Goal: Task Accomplishment & Management: Complete application form

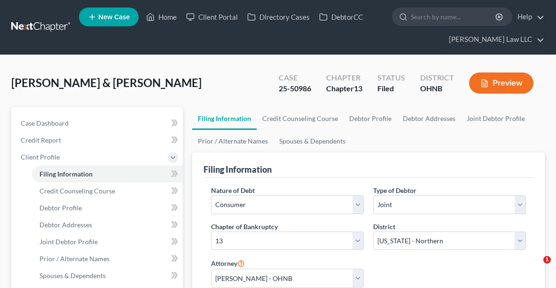
select select "1"
select select "3"
select select "61"
select select "0"
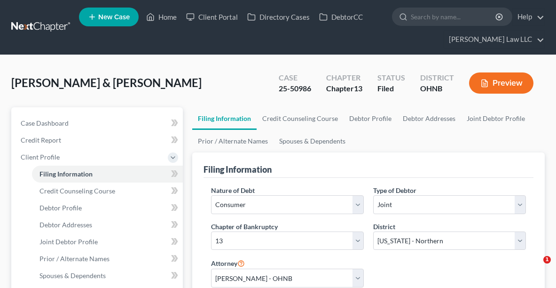
select select "36"
click at [169, 16] on link "Home" at bounding box center [162, 16] width 40 height 17
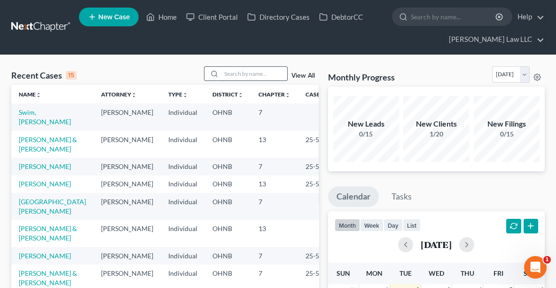
click at [238, 72] on input "search" at bounding box center [255, 74] width 66 height 14
type input "[PERSON_NAME]"
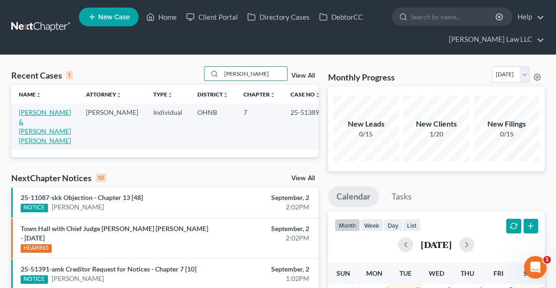
click at [37, 118] on link "[PERSON_NAME] & [PERSON_NAME] [PERSON_NAME]" at bounding box center [45, 126] width 52 height 36
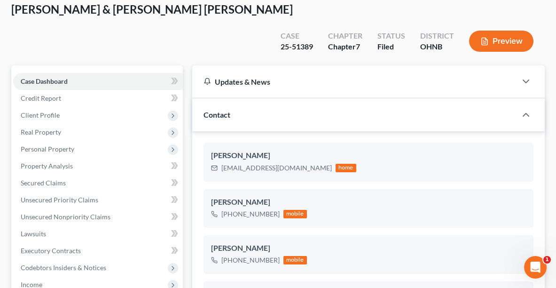
scroll to position [89, 0]
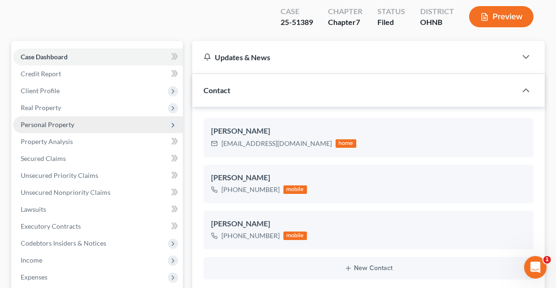
click at [69, 116] on span "Personal Property" at bounding box center [98, 124] width 170 height 17
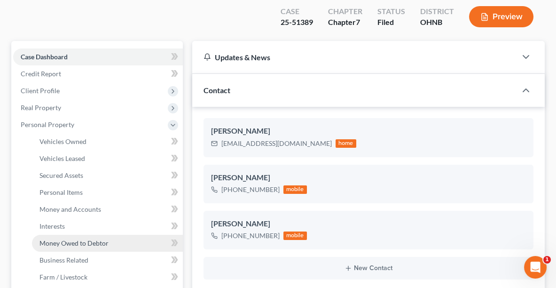
click at [80, 235] on link "Money Owed to Debtor" at bounding box center [107, 243] width 151 height 17
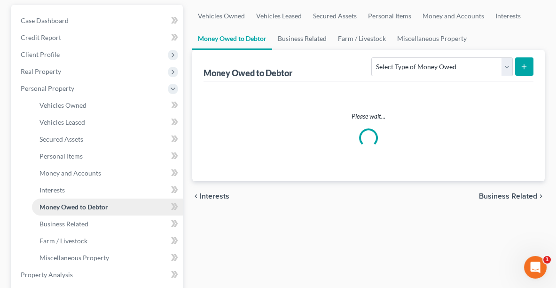
scroll to position [134, 0]
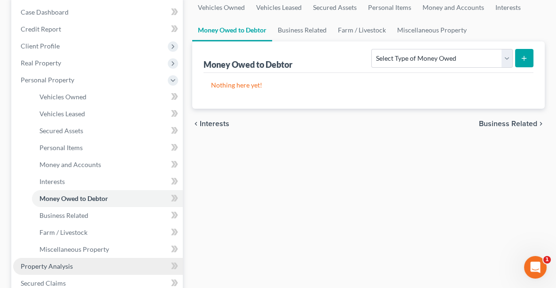
click at [64, 258] on link "Property Analysis" at bounding box center [98, 266] width 170 height 17
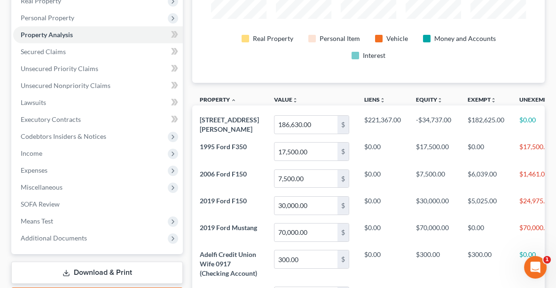
scroll to position [200, 0]
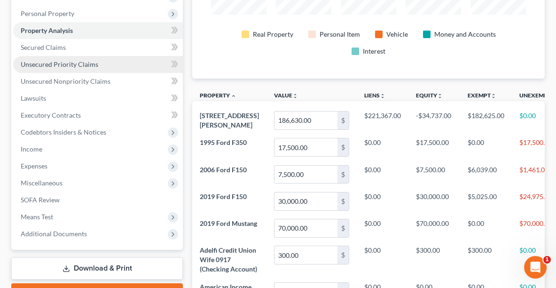
click at [60, 56] on link "Unsecured Priority Claims" at bounding box center [98, 64] width 170 height 17
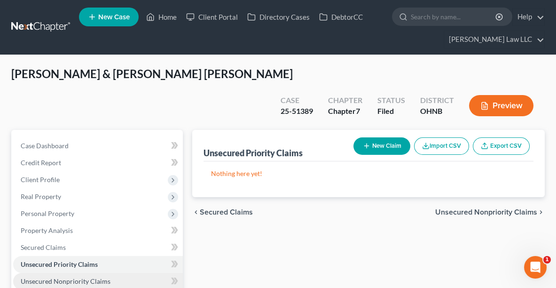
click at [77, 277] on span "Unsecured Nonpriority Claims" at bounding box center [66, 281] width 90 height 8
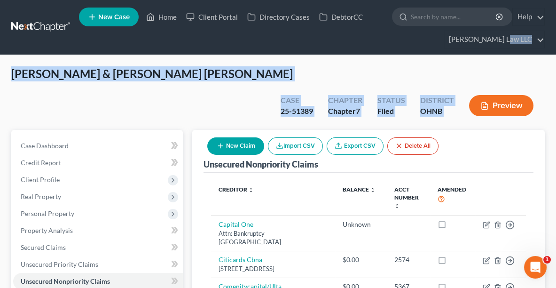
drag, startPoint x: 556, startPoint y: 42, endPoint x: 562, endPoint y: 104, distance: 62.3
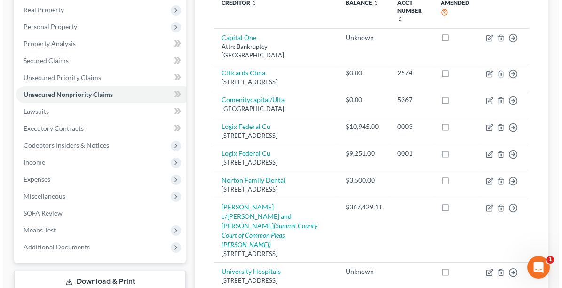
scroll to position [193, 0]
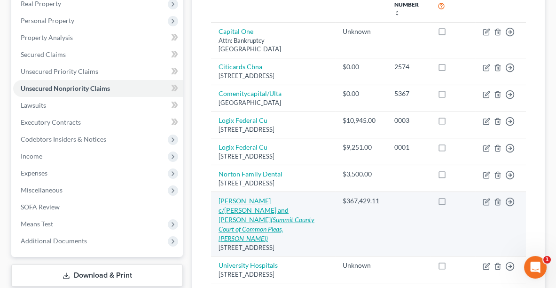
click at [301, 215] on icon "(Summit County Court of Common Pleas, [PERSON_NAME])" at bounding box center [267, 228] width 96 height 27
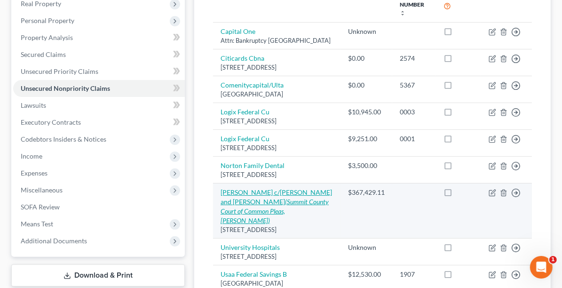
select select "36"
select select "2"
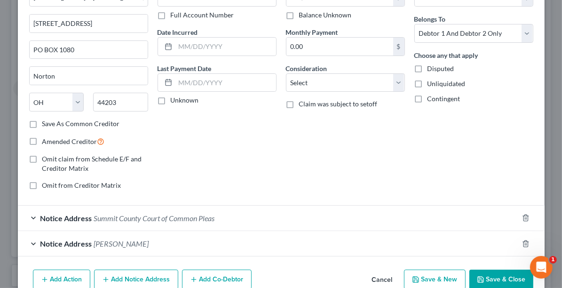
scroll to position [110, 0]
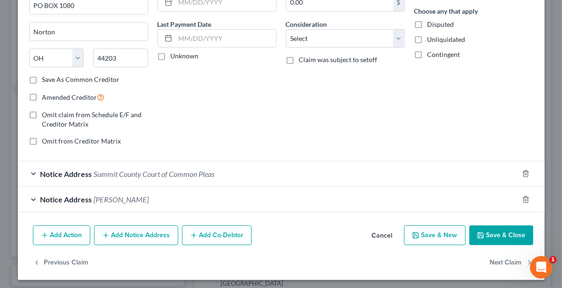
click at [210, 181] on div "Notice Address Summit County Court of Common Pleas" at bounding box center [268, 173] width 500 height 25
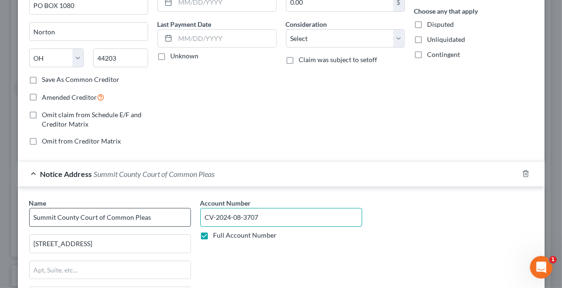
drag, startPoint x: 268, startPoint y: 214, endPoint x: 185, endPoint y: 214, distance: 82.3
click at [185, 214] on div "Name * Summit County Court of Common Pleas [GEOGRAPHIC_DATA] [US_STATE] AK AR A…" at bounding box center [281, 277] width 514 height 158
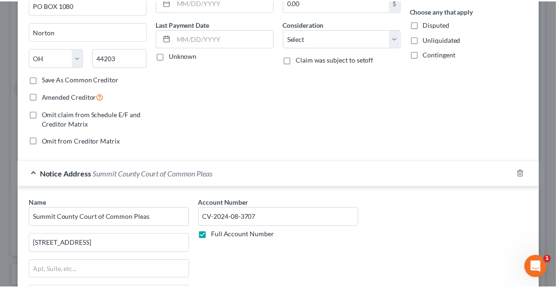
scroll to position [0, 0]
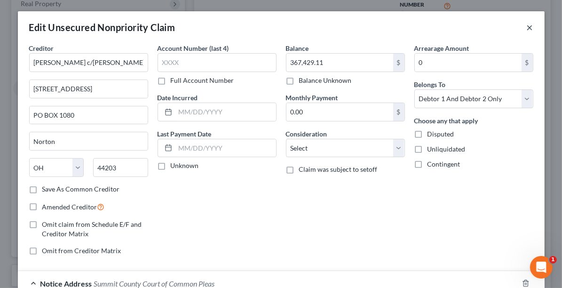
click at [529, 32] on button "×" at bounding box center [530, 27] width 7 height 11
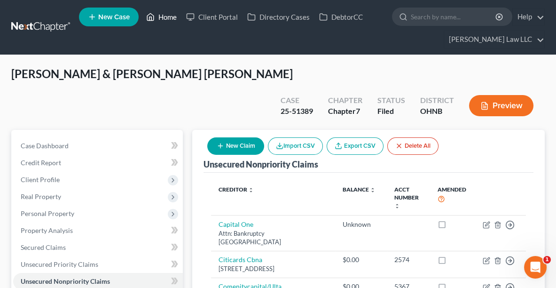
click at [162, 18] on link "Home" at bounding box center [162, 16] width 40 height 17
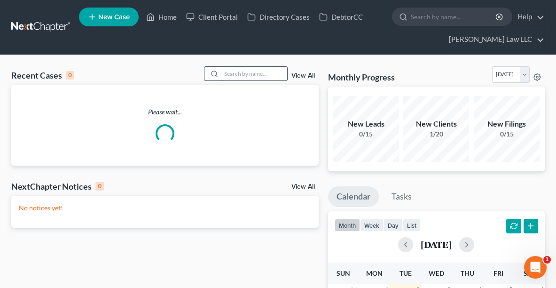
click at [230, 74] on input "search" at bounding box center [255, 74] width 66 height 14
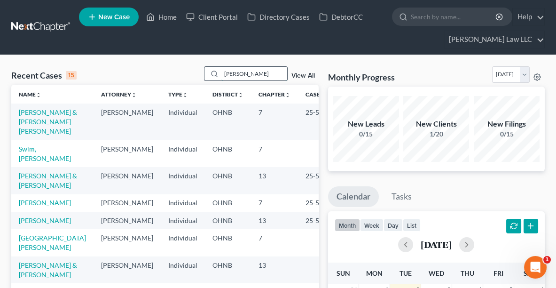
type input "[PERSON_NAME]"
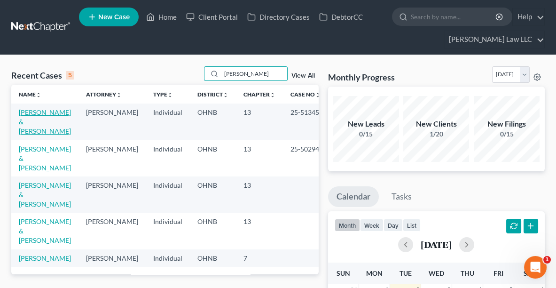
click at [39, 110] on link "[PERSON_NAME] & [PERSON_NAME]" at bounding box center [45, 121] width 52 height 27
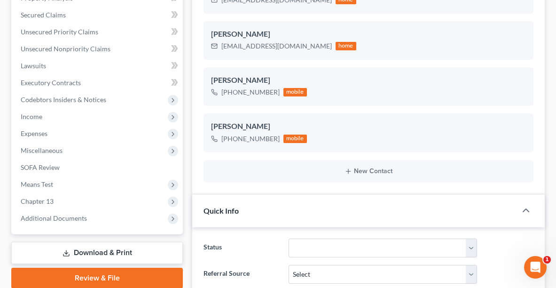
scroll to position [212, 0]
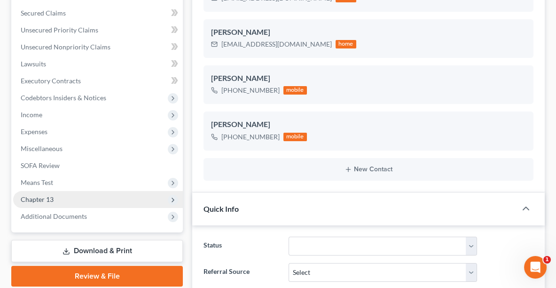
click at [40, 206] on span "Chapter 13" at bounding box center [98, 199] width 170 height 17
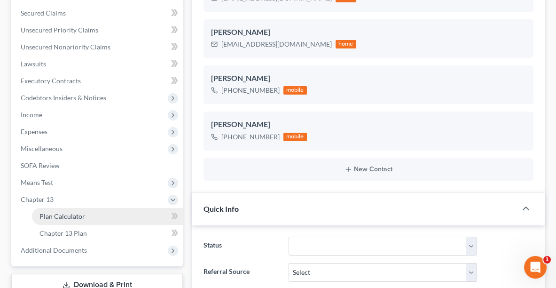
click at [65, 217] on span "Plan Calculator" at bounding box center [63, 216] width 46 height 8
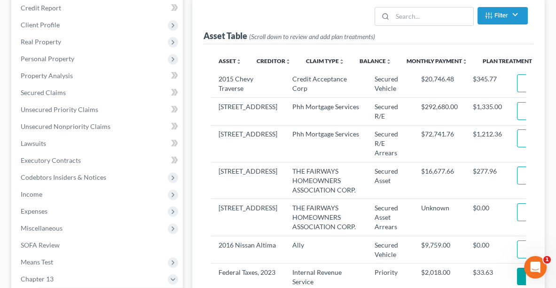
select select "59"
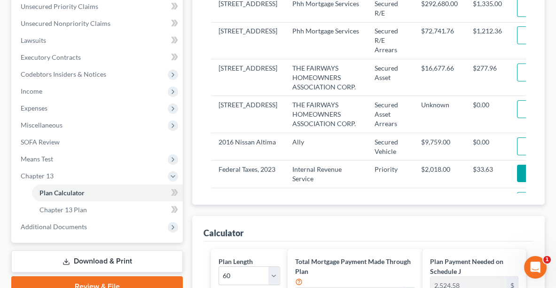
scroll to position [110, 0]
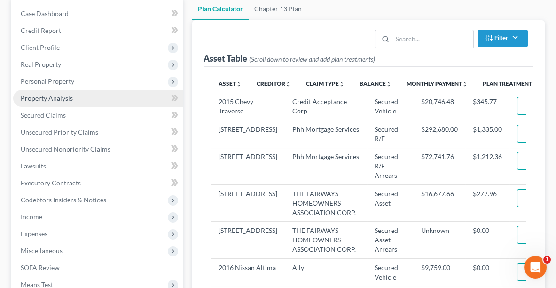
click at [57, 97] on span "Property Analysis" at bounding box center [47, 98] width 52 height 8
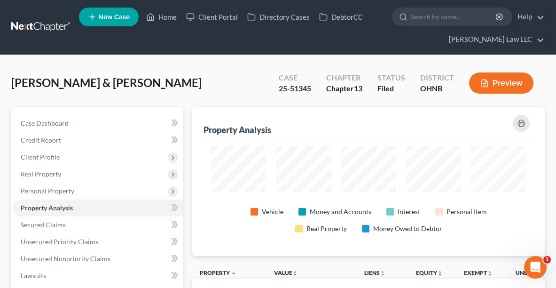
click at [111, 20] on span "New Case" at bounding box center [114, 17] width 32 height 7
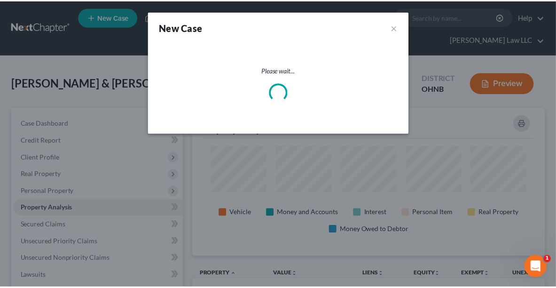
scroll to position [149, 356]
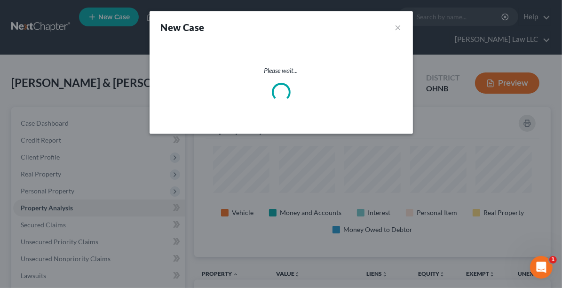
select select "61"
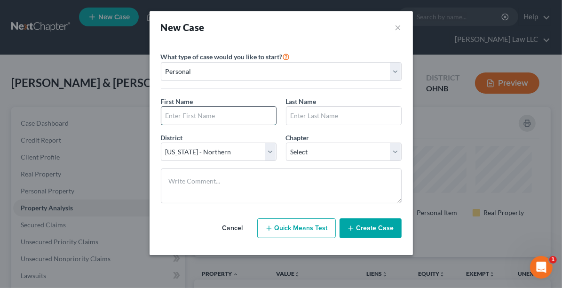
click at [214, 112] on input "text" at bounding box center [218, 116] width 115 height 18
type input "[PERSON_NAME]"
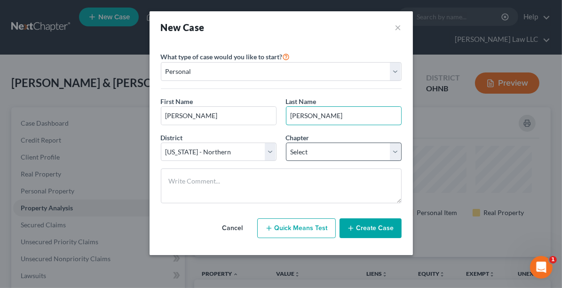
type input "[PERSON_NAME]"
click at [363, 152] on select "Select 7 11 12 13" at bounding box center [344, 152] width 116 height 19
select select "3"
click at [286, 143] on select "Select 7 11 12 13" at bounding box center [344, 152] width 116 height 19
click at [381, 230] on button "Create Case" at bounding box center [371, 228] width 62 height 20
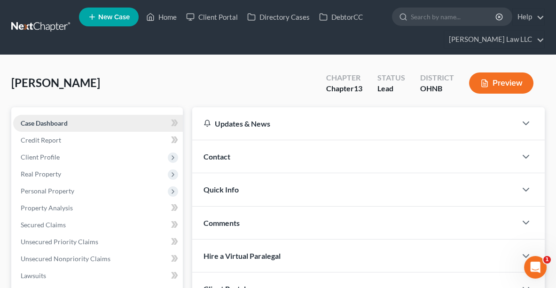
click at [53, 122] on span "Case Dashboard" at bounding box center [44, 123] width 47 height 8
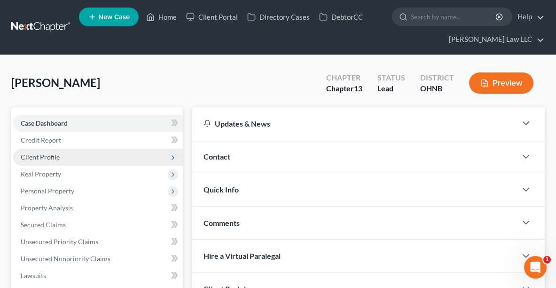
click at [43, 159] on span "Client Profile" at bounding box center [40, 157] width 39 height 8
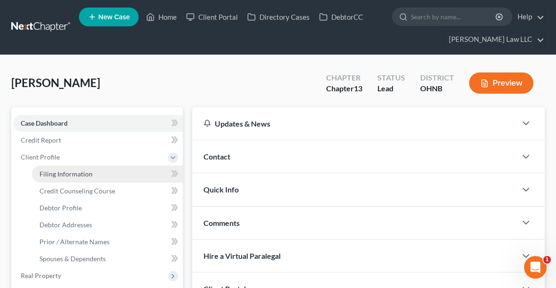
click at [59, 174] on span "Filing Information" at bounding box center [66, 174] width 53 height 8
select select "1"
select select "0"
select select "3"
select select "61"
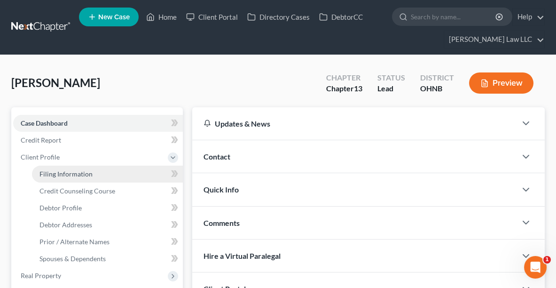
select select "0"
select select "36"
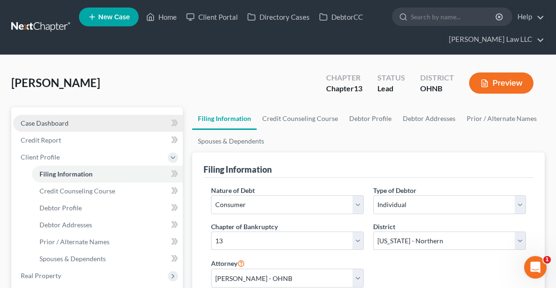
click at [23, 121] on span "Case Dashboard" at bounding box center [45, 123] width 48 height 8
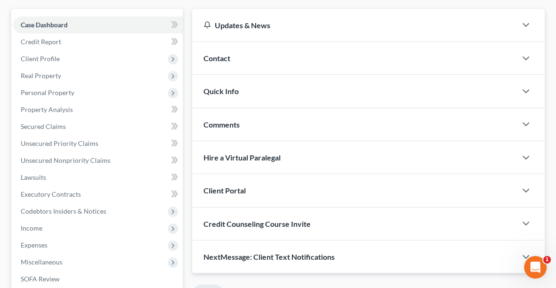
scroll to position [97, 0]
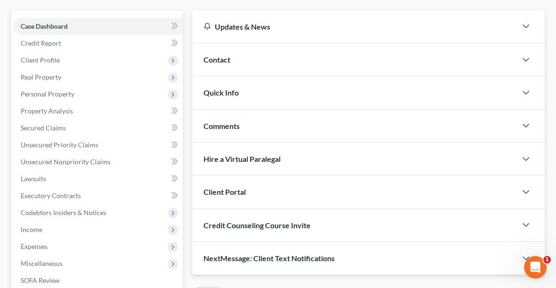
click at [280, 257] on span "NextMessage: Client Text Notifications" at bounding box center [269, 258] width 131 height 9
click at [242, 192] on span "Client Portal" at bounding box center [225, 191] width 42 height 9
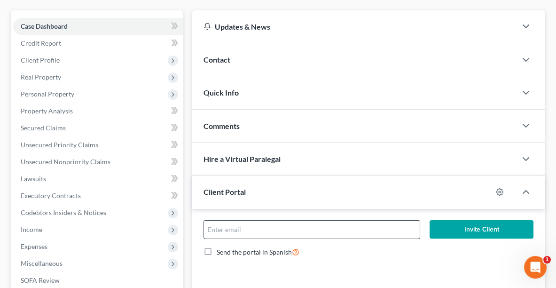
click at [297, 231] on input "email" at bounding box center [312, 230] width 216 height 18
type input "[PERSON_NAME][EMAIL_ADDRESS][DOMAIN_NAME]"
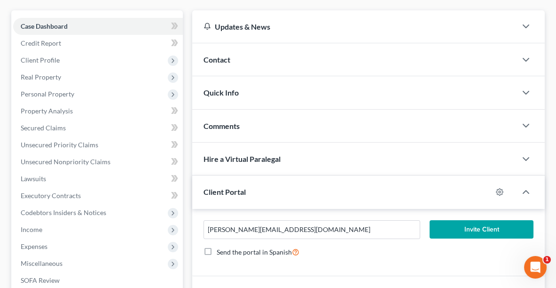
click at [486, 225] on button "Invite Client" at bounding box center [482, 229] width 104 height 19
